Goal: Transaction & Acquisition: Purchase product/service

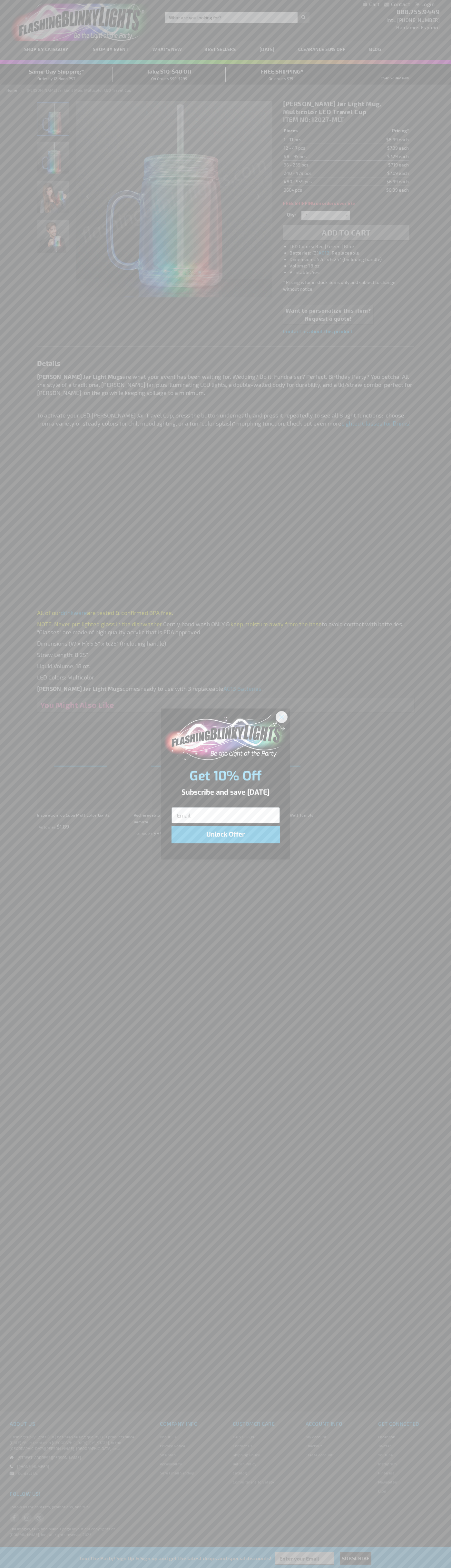
click at [281, 717] on icon "Close dialog" at bounding box center [281, 717] width 5 height 5
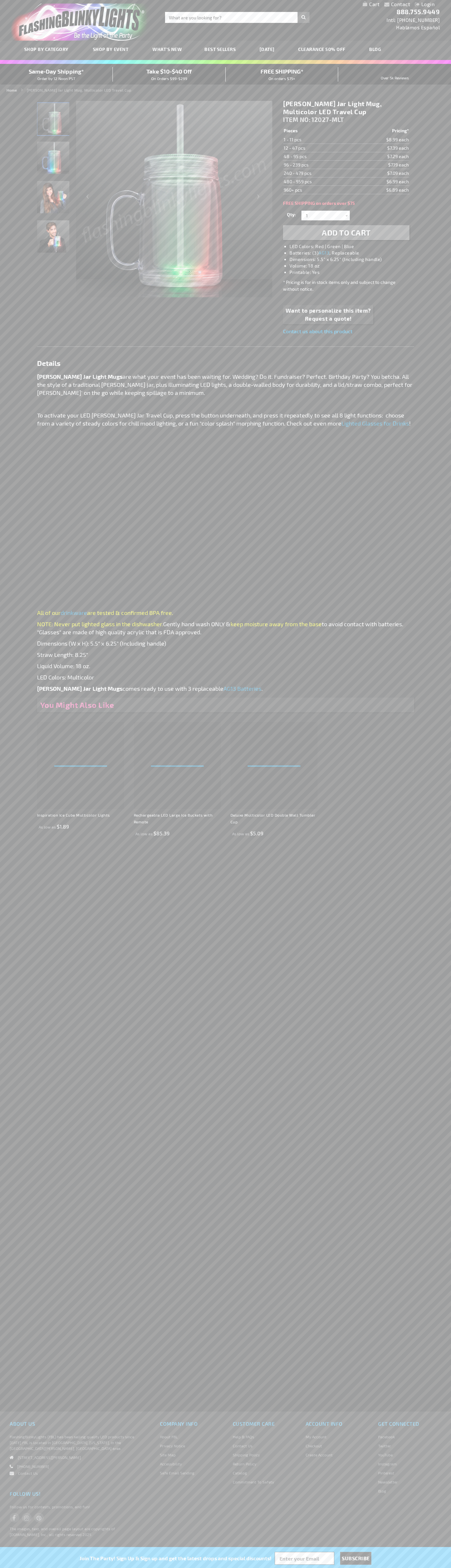
click at [353, 246] on li "LED Colors: Red | Green | Blue" at bounding box center [352, 246] width 126 height 6
click at [346, 233] on span "Add to Cart" at bounding box center [346, 233] width 49 height 10
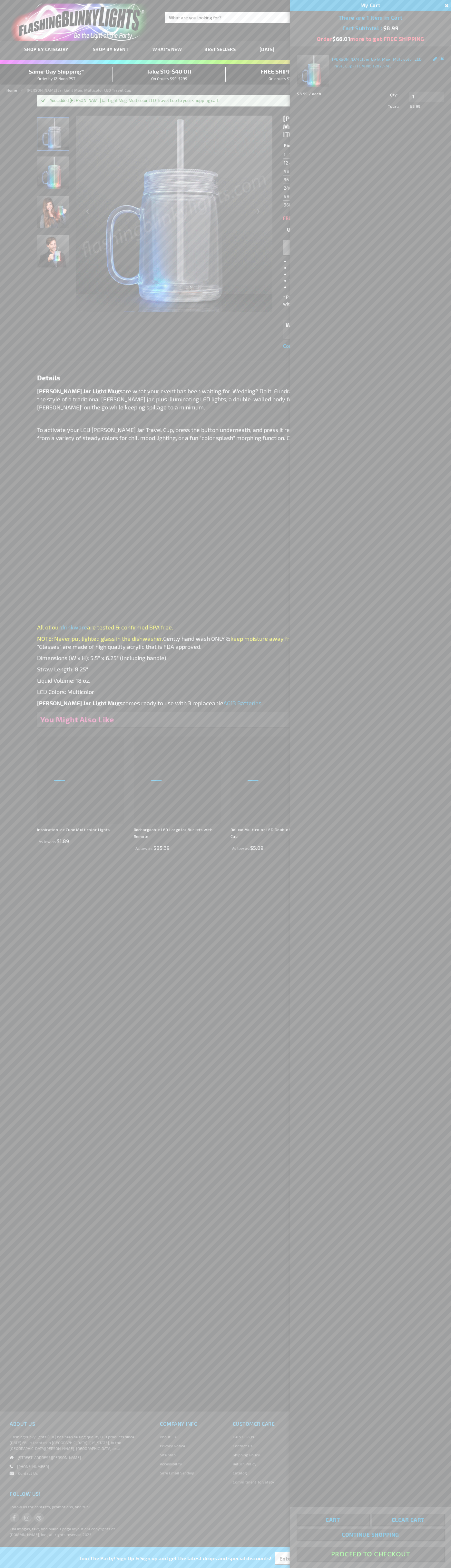
click at [371, 1554] on button "Proceed To Checkout" at bounding box center [371, 1554] width 148 height 14
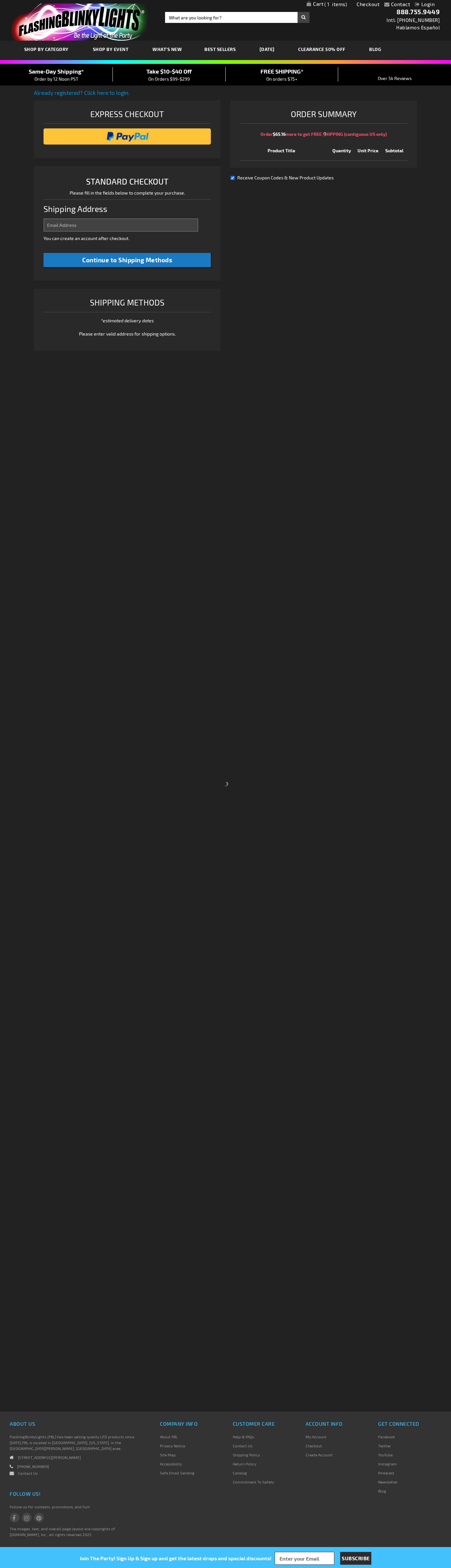
select select "US"
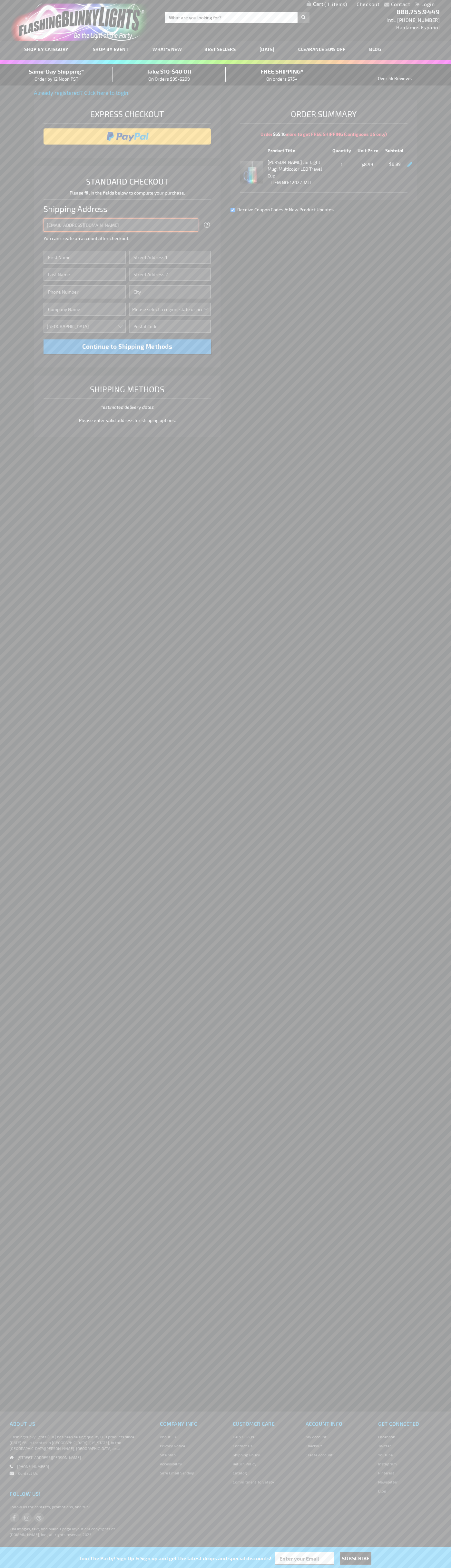
type input "johnsmith005@storebotmail.joonix.net"
type input "John"
type input "4581 Webb Street"
type input "First floor"
type input "pryor"
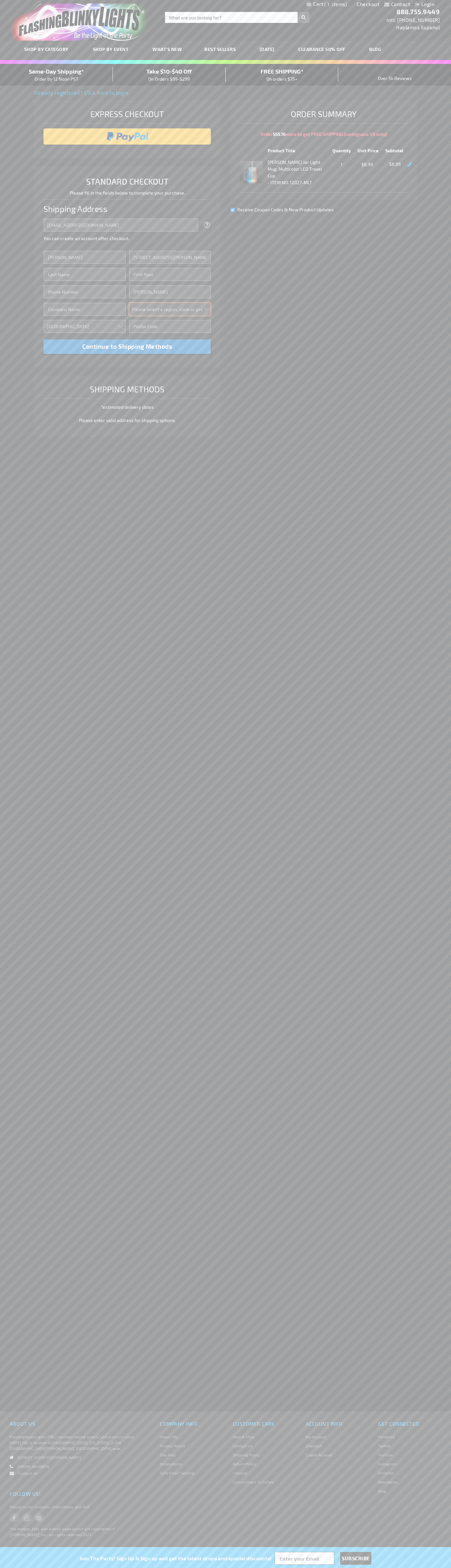
select select "48"
type input "74361"
type input "Smith"
type input "6502530000"
type input "John Smith"
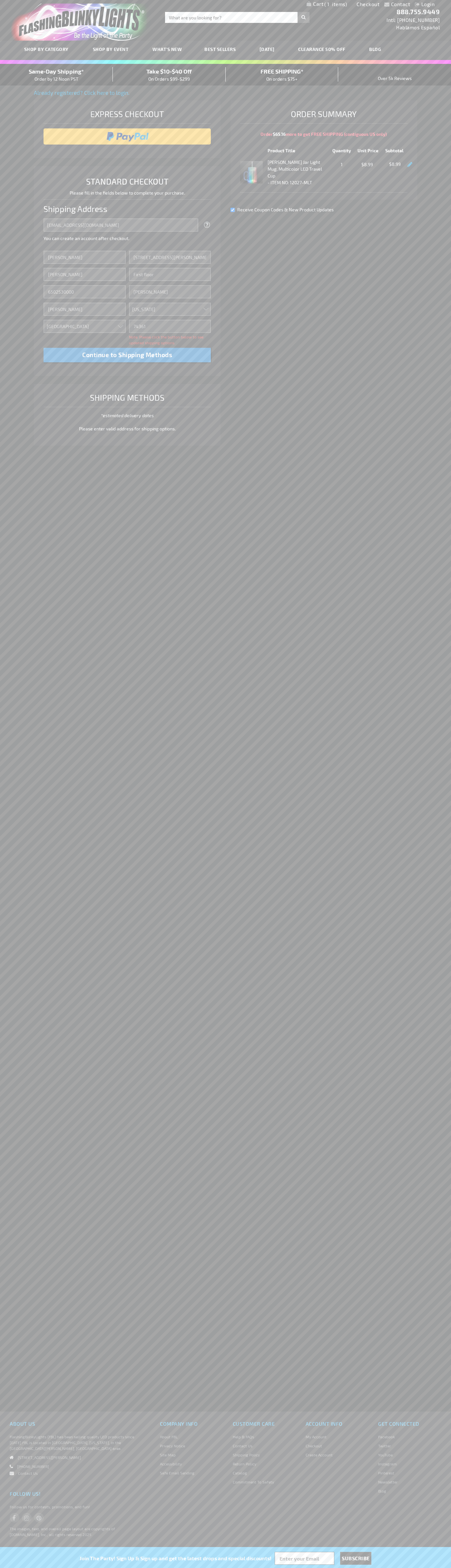
click at [56, 75] on div "Same-Day Shipping* Order by 12 Noon PST" at bounding box center [56, 74] width 113 height 15
click at [127, 137] on input "image" at bounding box center [127, 137] width 161 height 13
